Goal: Navigation & Orientation: Find specific page/section

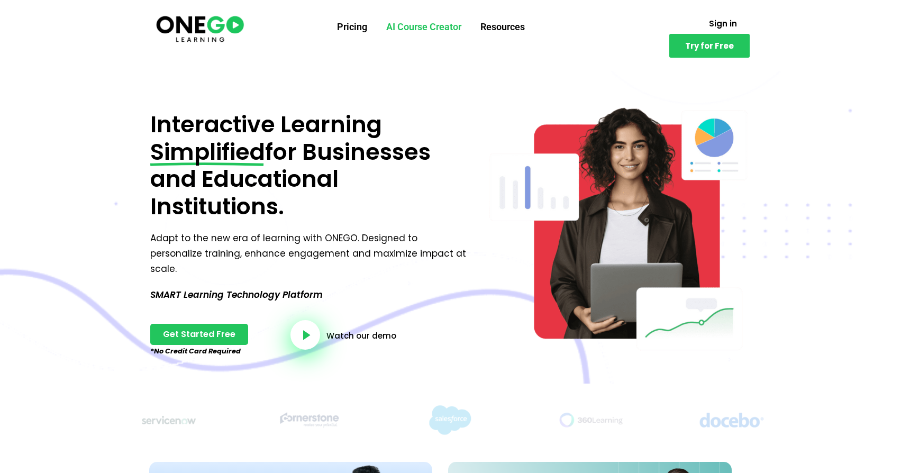
click at [412, 23] on link "AI Course Creator" at bounding box center [424, 27] width 94 height 28
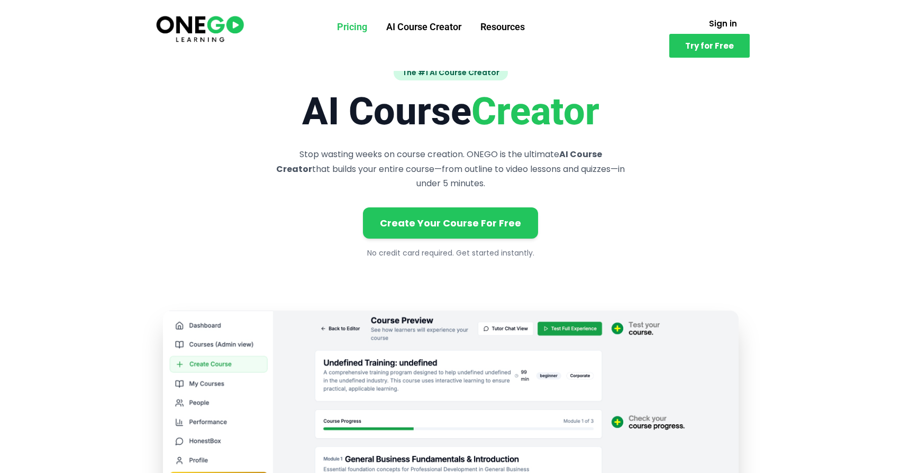
click at [356, 29] on link "Pricing" at bounding box center [351, 27] width 49 height 28
